Goal: Communication & Community: Answer question/provide support

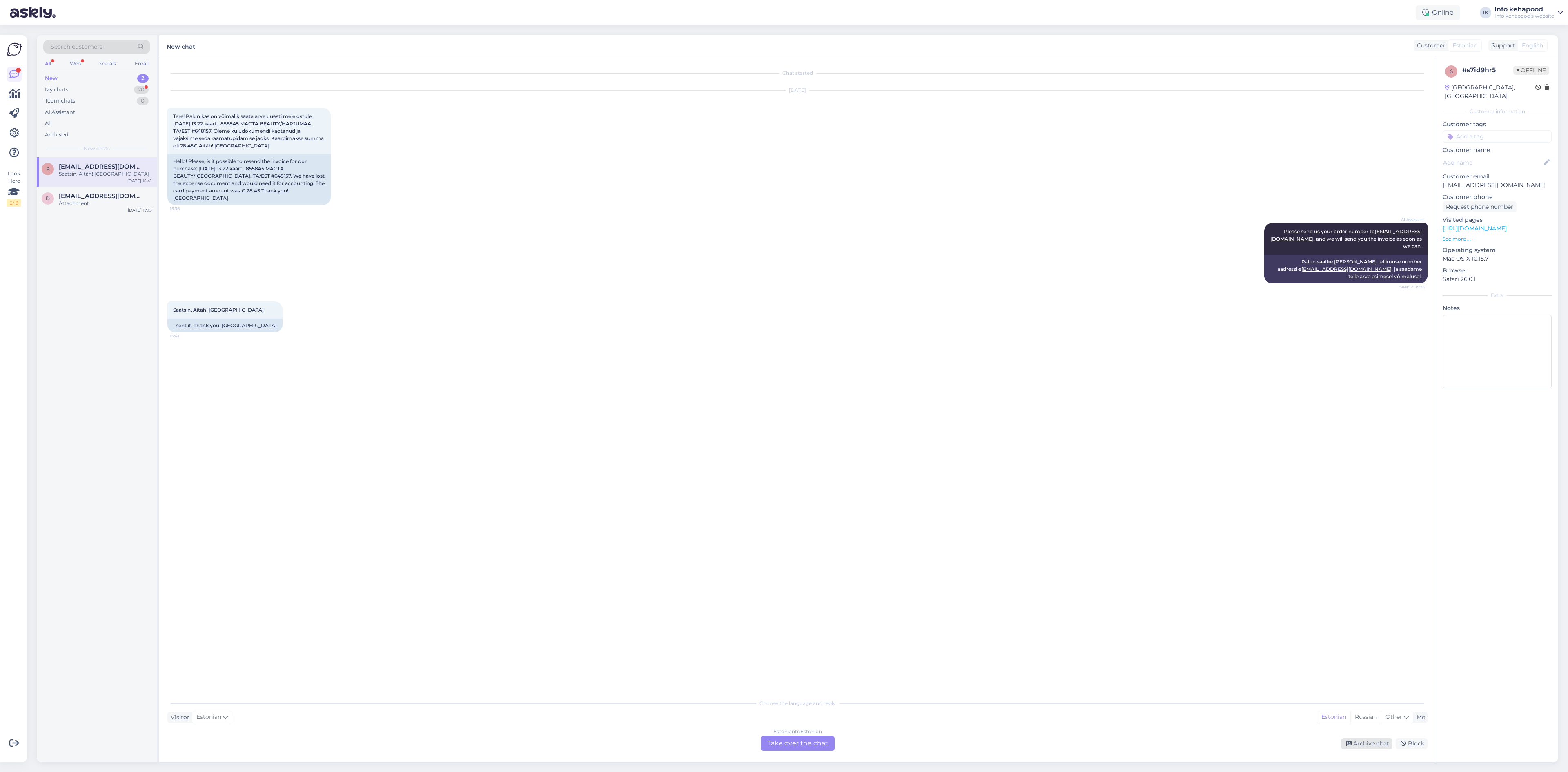
click at [1365, 748] on div "Archive chat" at bounding box center [1366, 743] width 51 height 11
click at [135, 93] on div "My chats 20" at bounding box center [96, 90] width 107 height 12
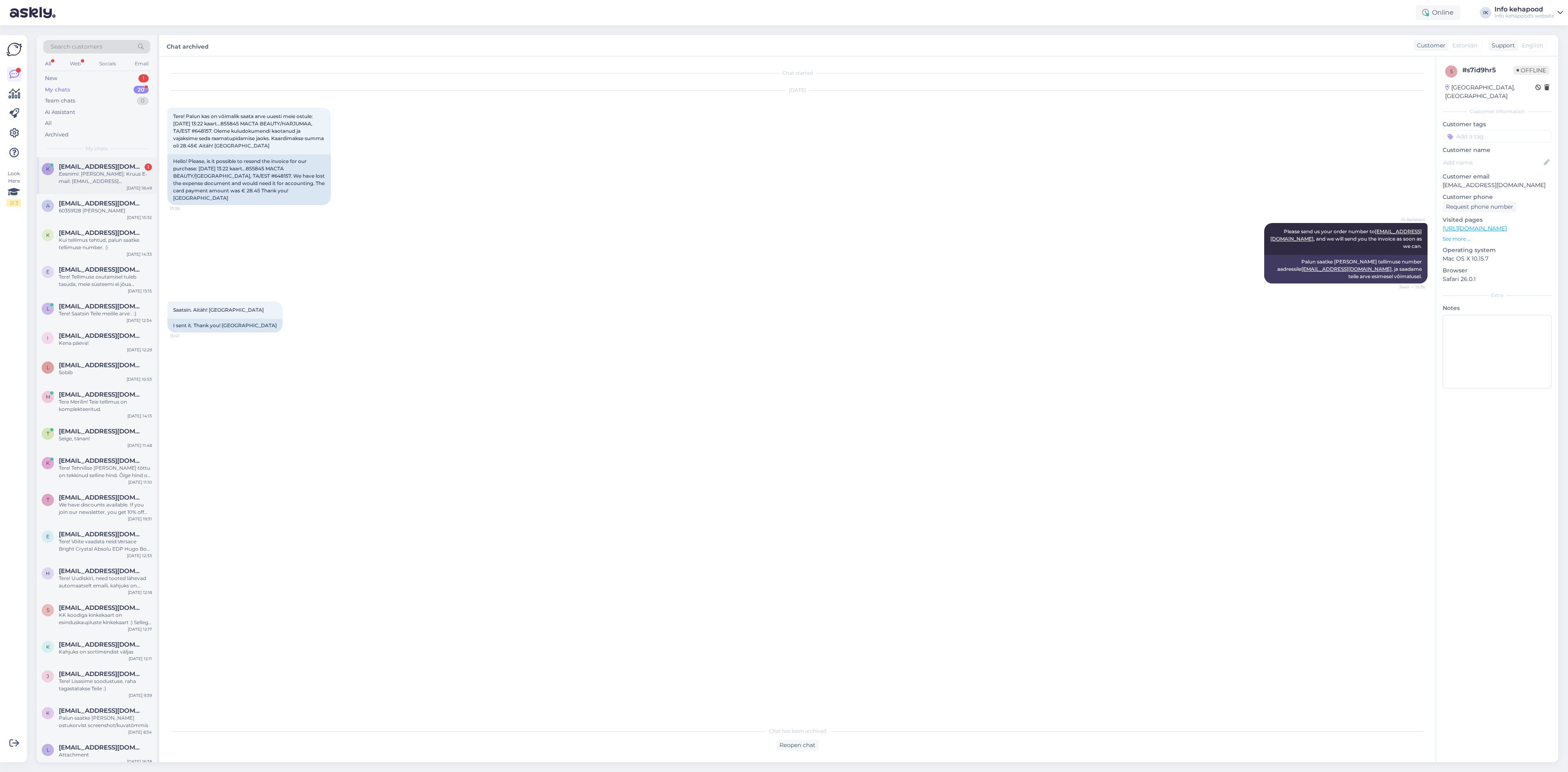
click at [119, 170] on span "[EMAIL_ADDRESS][DOMAIN_NAME]" at bounding box center [101, 167] width 85 height 8
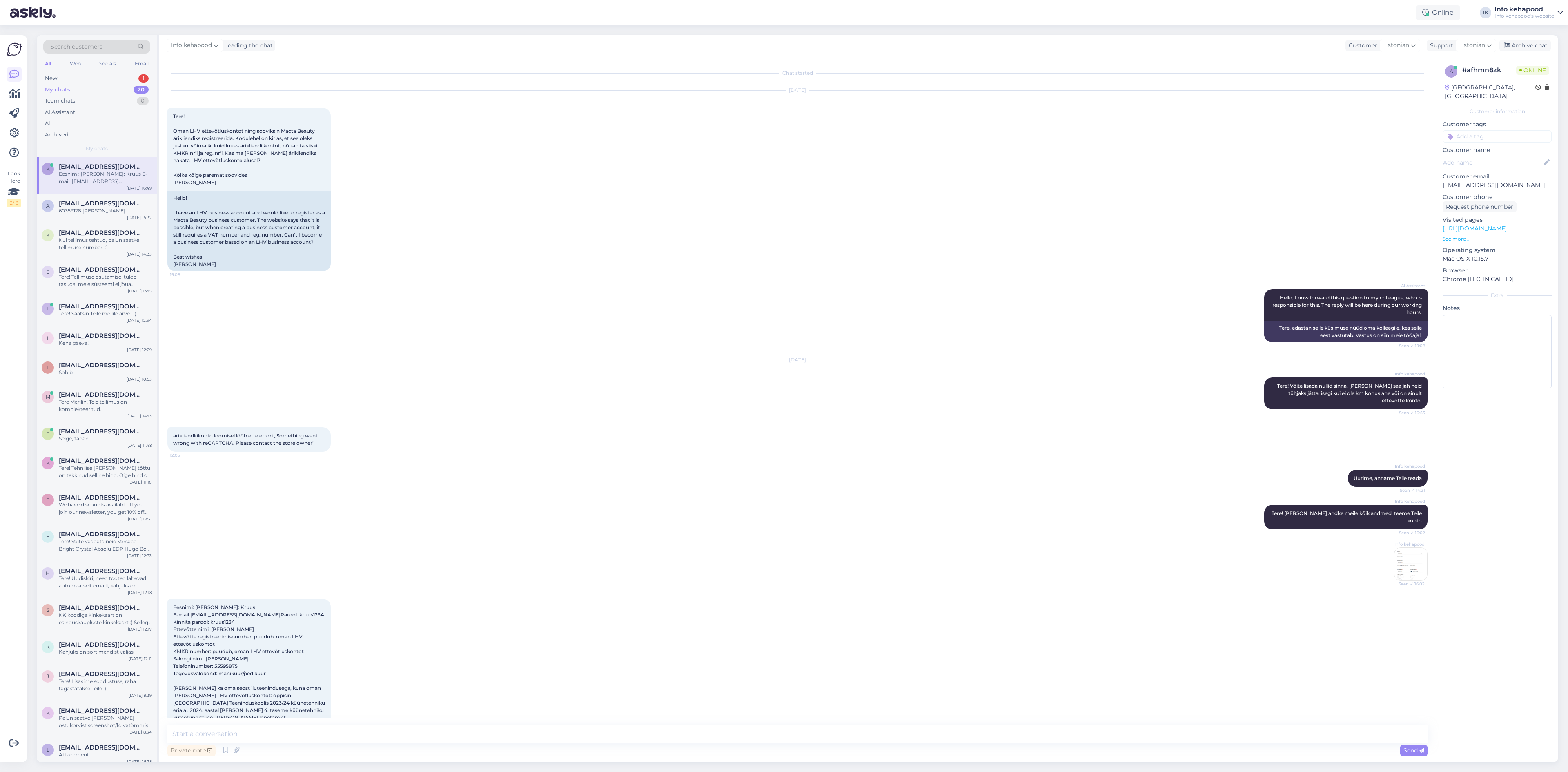
scroll to position [40, 0]
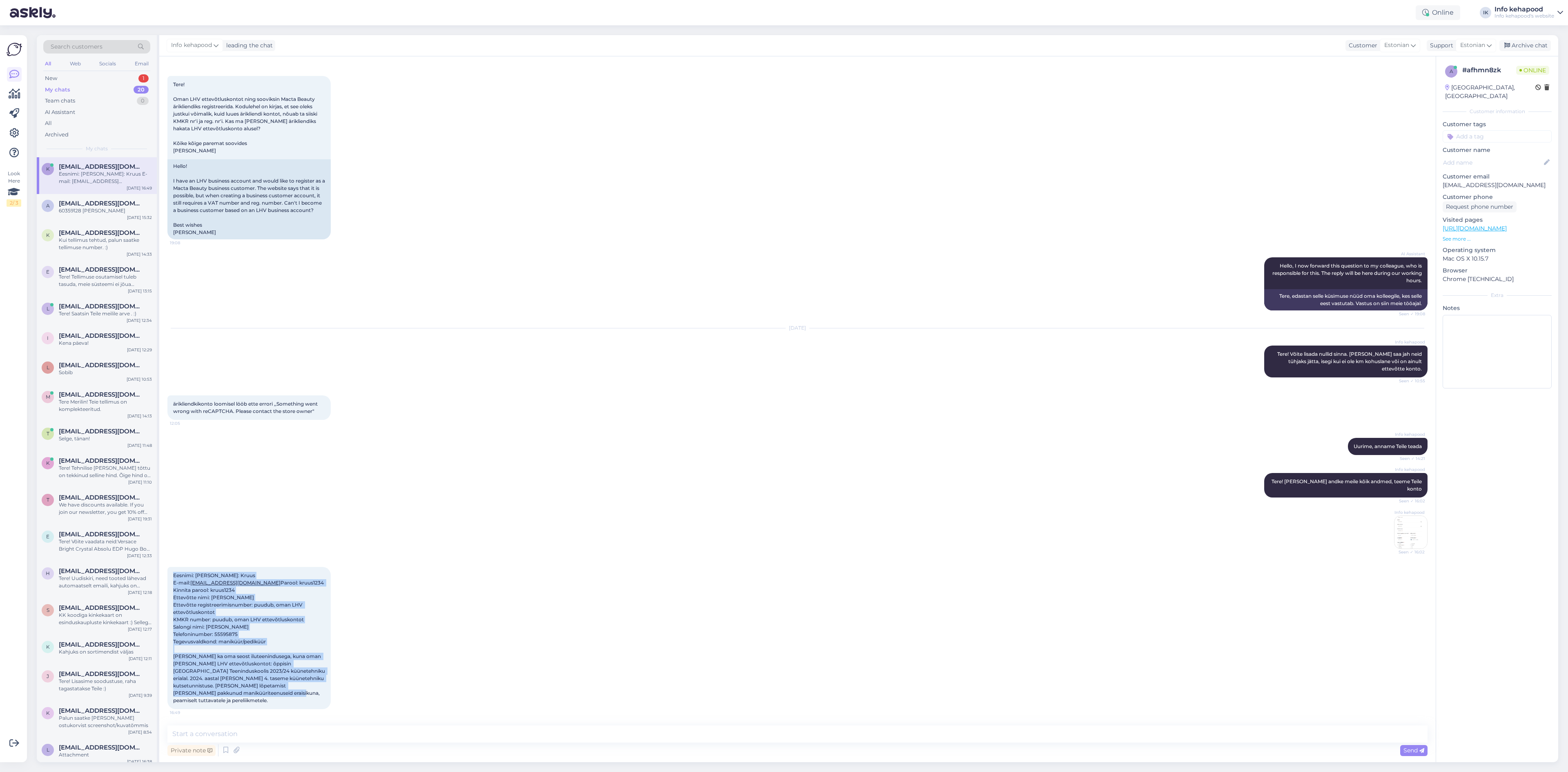
drag, startPoint x: 172, startPoint y: 567, endPoint x: 339, endPoint y: 701, distance: 214.1
click at [339, 701] on div "Eesnimi: [PERSON_NAME]: Kruus E-mail: [EMAIL_ADDRESS][DOMAIN_NAME] Parool: kruu…" at bounding box center [797, 637] width 1260 height 160
copy span "Eesnimi: [PERSON_NAME]: Kruus E-mail: [EMAIL_ADDRESS][DOMAIN_NAME] Parool: kruu…"
click at [386, 570] on div "Eesnimi: [PERSON_NAME]: Kruus E-mail: [EMAIL_ADDRESS][DOMAIN_NAME] Parool: kruu…" at bounding box center [797, 637] width 1260 height 160
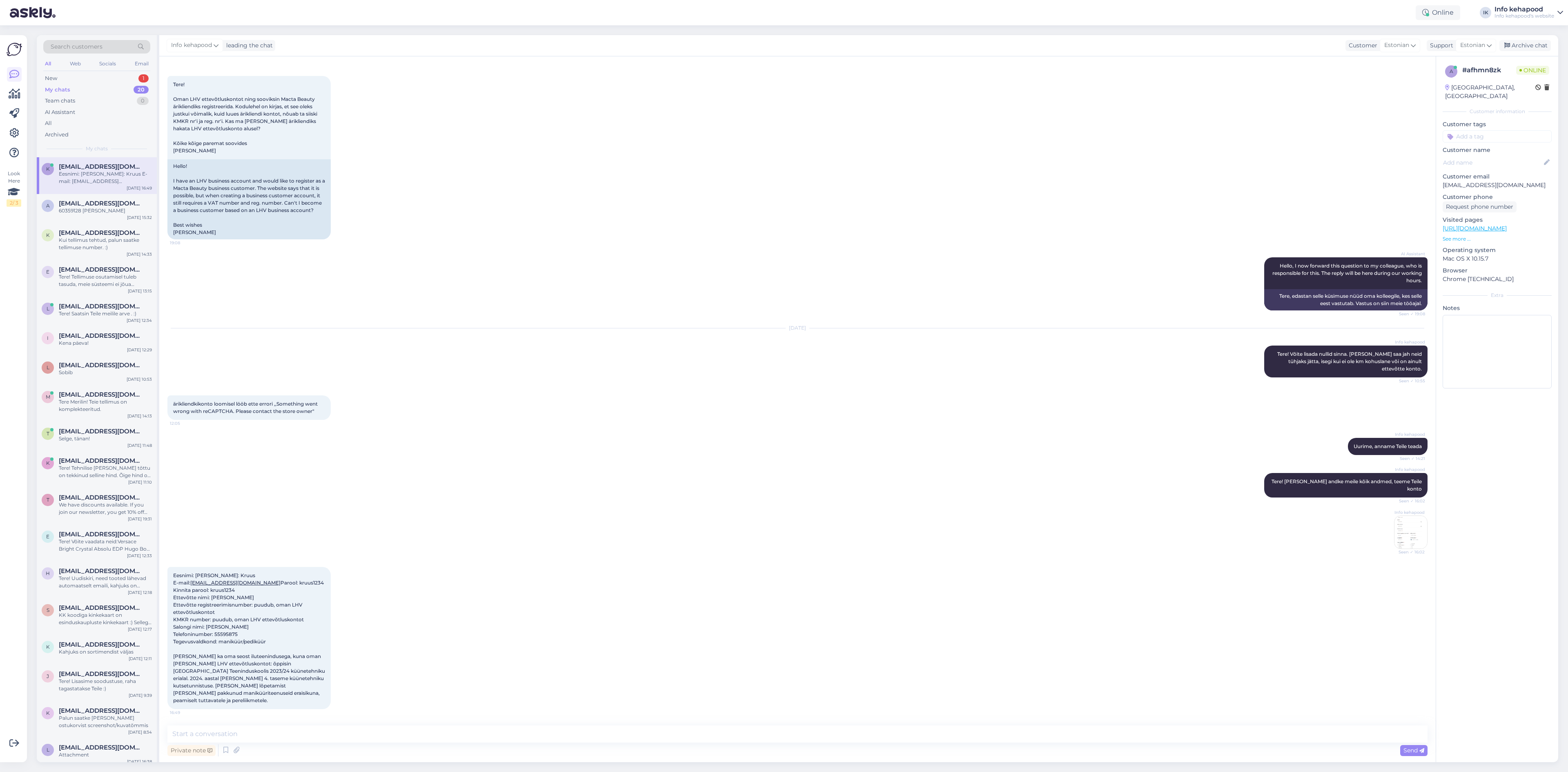
click at [363, 504] on div "Info kehapood Tere! Palun andke meile kõik andmed, teeme Teile konto Seen ✓ 16:…" at bounding box center [797, 510] width 1260 height 94
click at [80, 74] on div "New 1" at bounding box center [96, 78] width 107 height 12
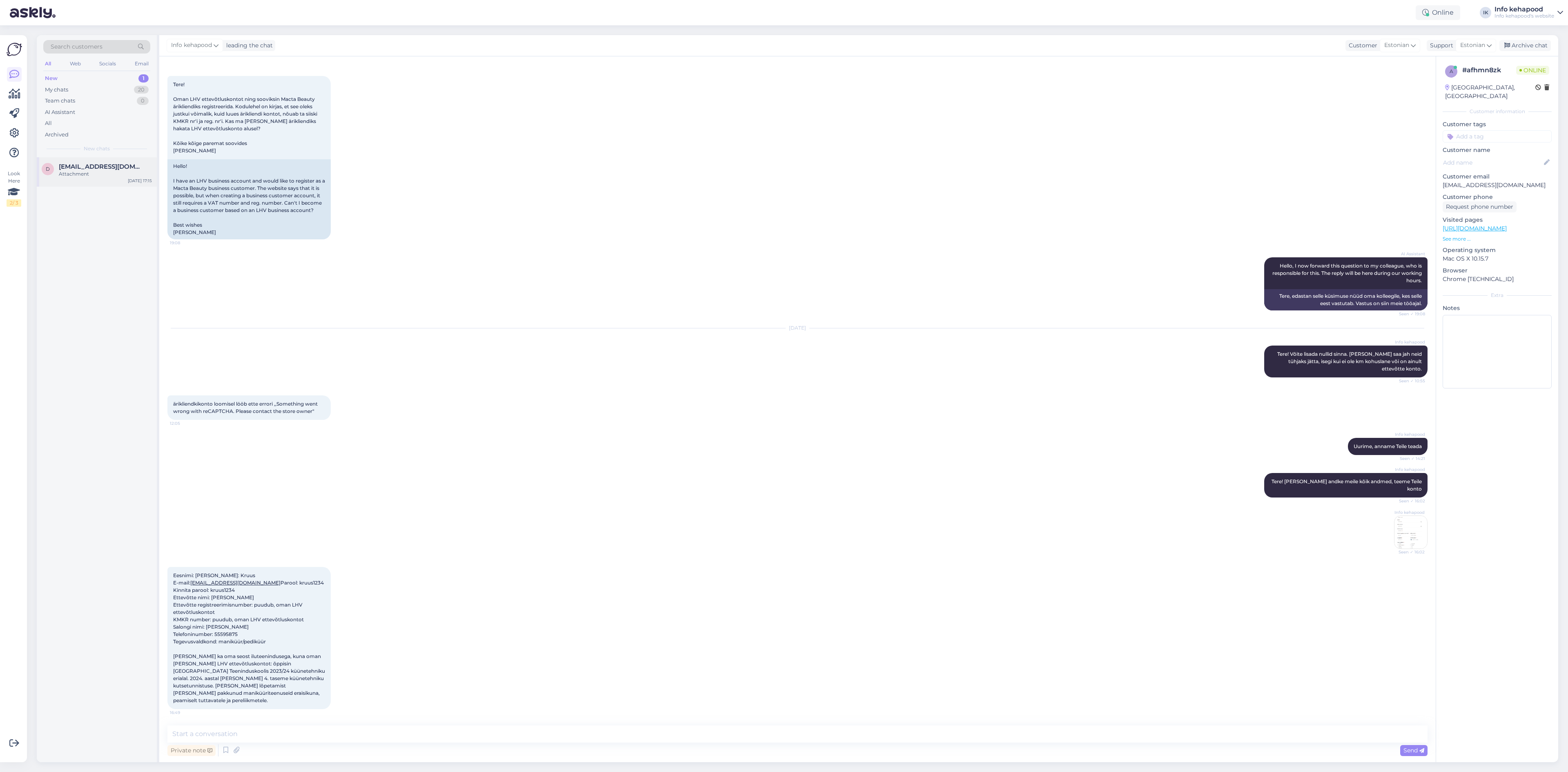
click at [87, 163] on span "[EMAIL_ADDRESS][DOMAIN_NAME]" at bounding box center [101, 167] width 85 height 8
